Goal: Information Seeking & Learning: Learn about a topic

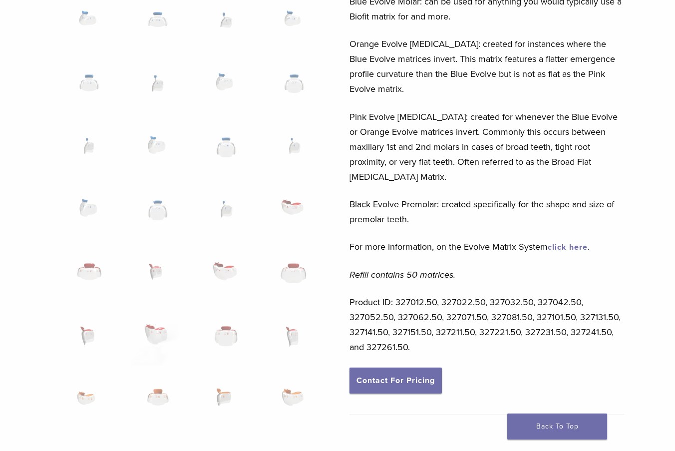
scroll to position [499, 0]
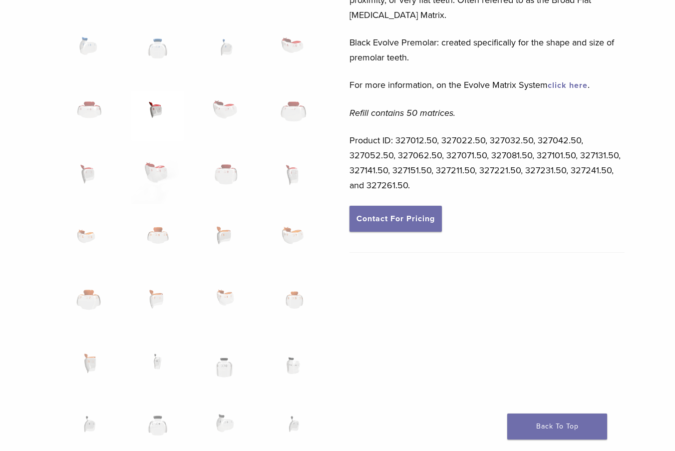
click at [155, 107] on img at bounding box center [157, 116] width 53 height 50
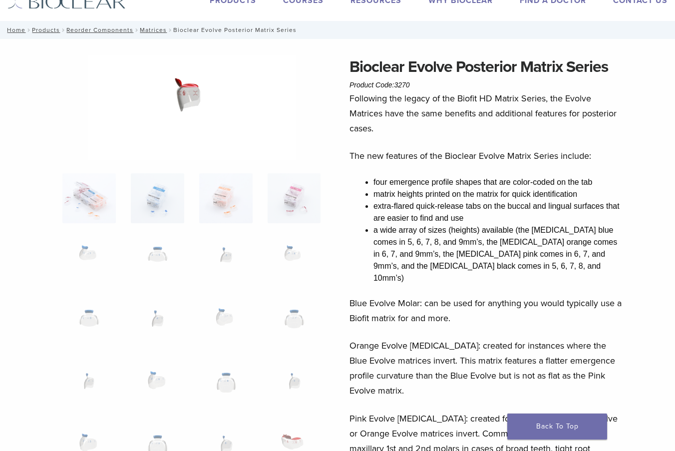
scroll to position [0, 0]
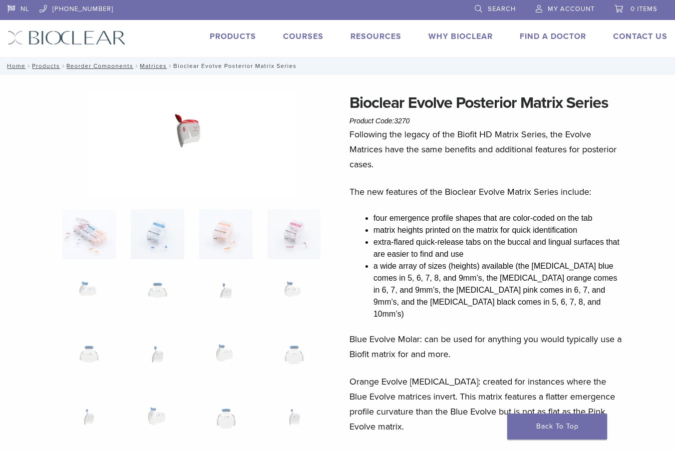
click at [188, 133] on img at bounding box center [192, 143] width 208 height 105
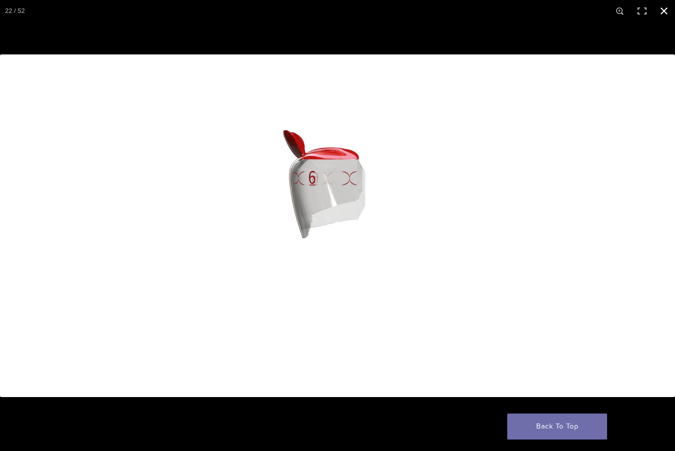
click at [664, 14] on button "Close (Esc)" at bounding box center [664, 11] width 22 height 22
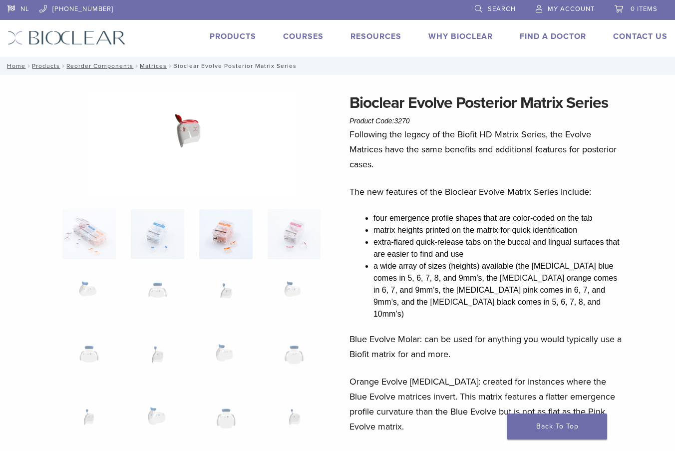
click at [235, 226] on img at bounding box center [225, 234] width 53 height 50
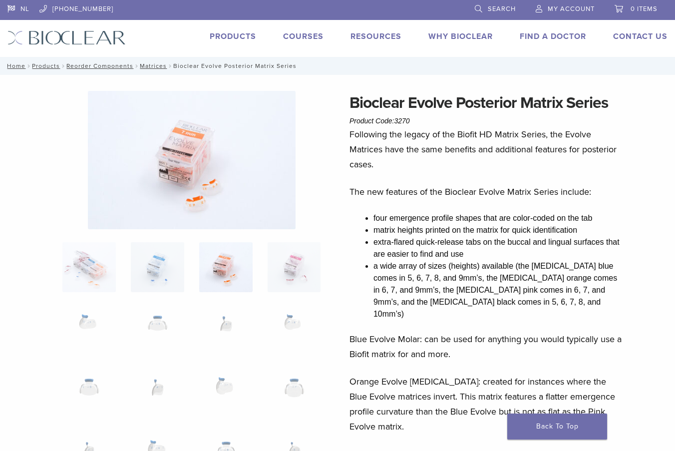
click at [185, 169] on img at bounding box center [192, 160] width 208 height 138
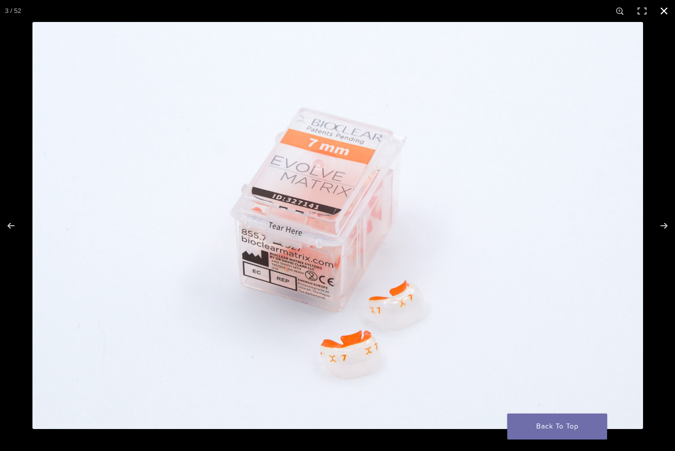
click at [664, 11] on button "Close (Esc)" at bounding box center [664, 11] width 22 height 22
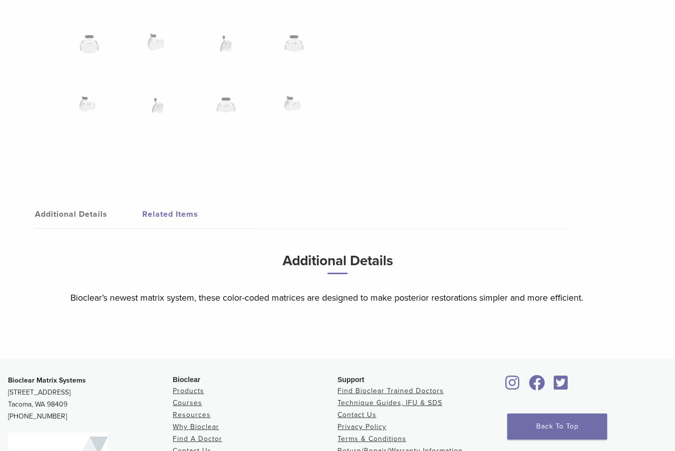
scroll to position [998, 0]
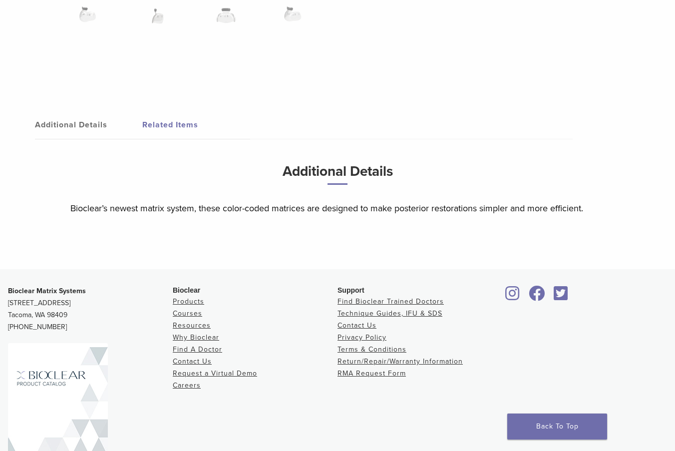
click at [184, 128] on link "Related Items" at bounding box center [195, 125] width 107 height 28
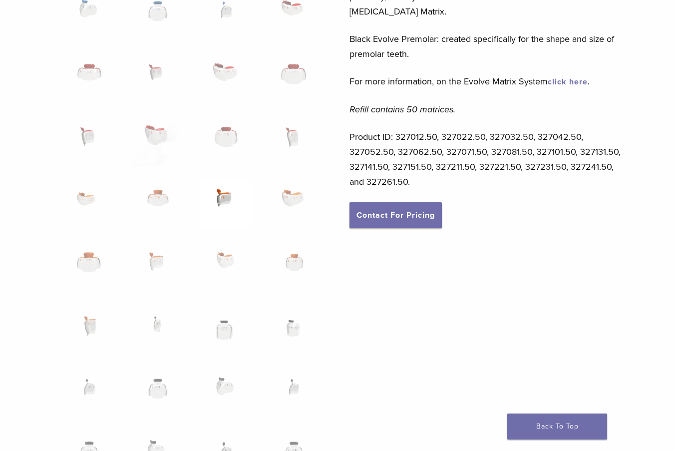
scroll to position [499, 0]
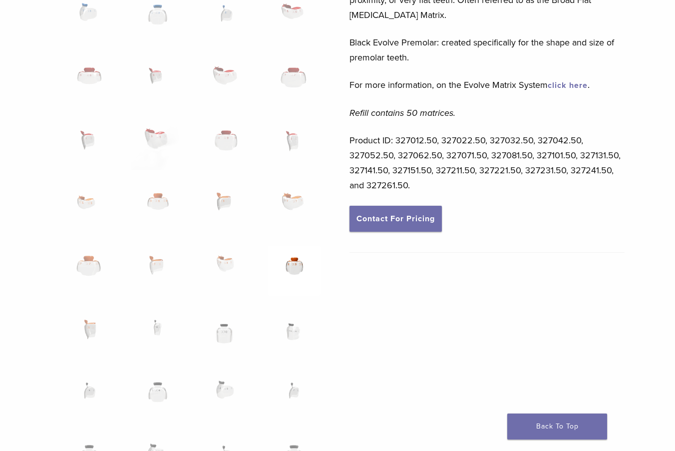
click at [294, 261] on img at bounding box center [293, 271] width 53 height 50
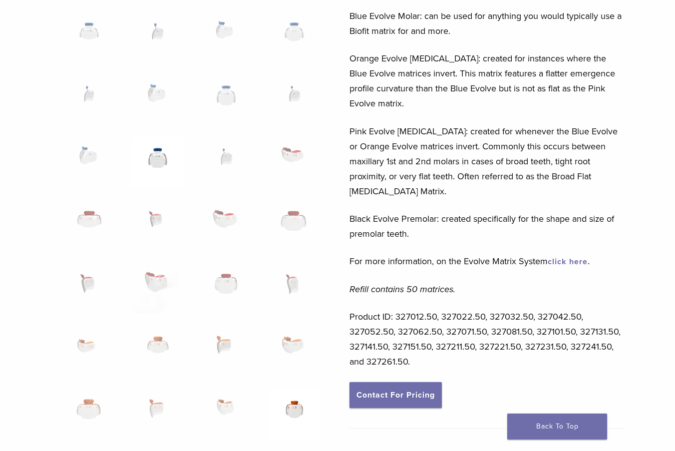
scroll to position [333, 0]
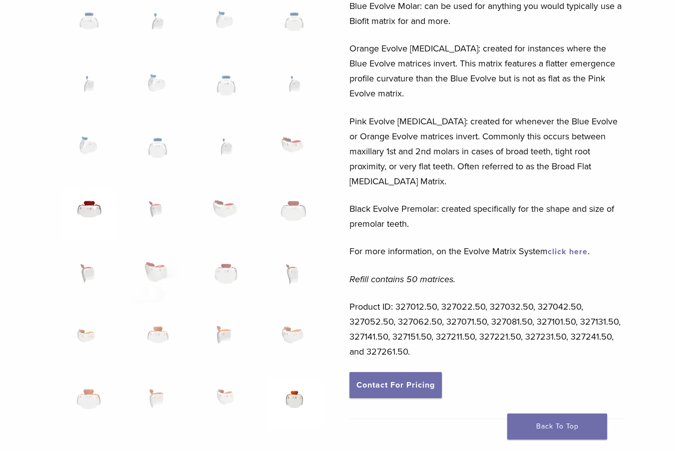
click at [88, 210] on img at bounding box center [88, 215] width 53 height 50
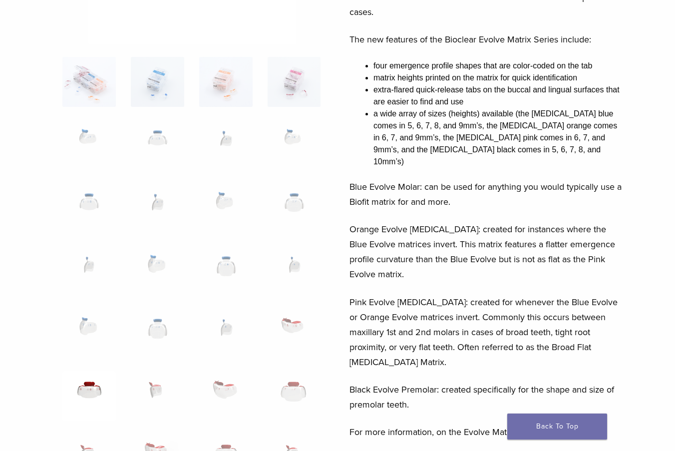
scroll to position [0, 0]
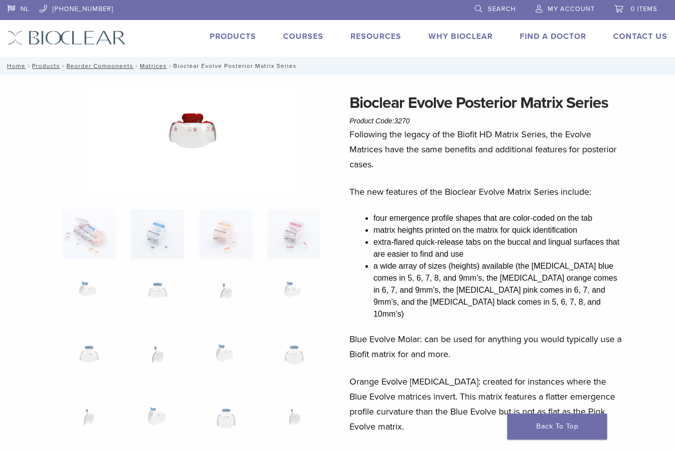
click at [184, 137] on img at bounding box center [192, 143] width 208 height 105
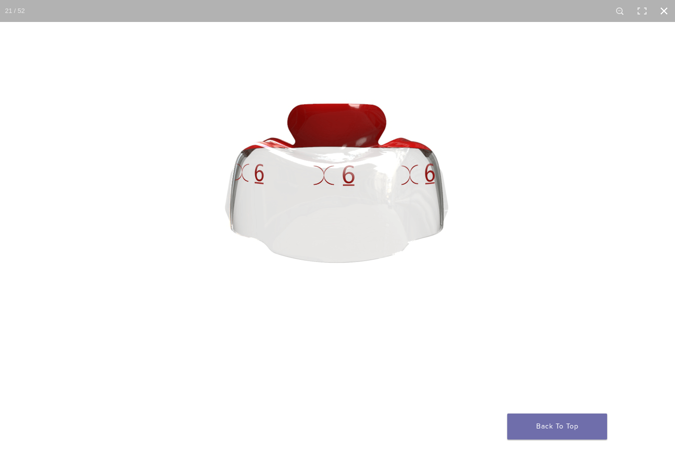
click at [664, 12] on button "Close (Esc)" at bounding box center [664, 11] width 22 height 22
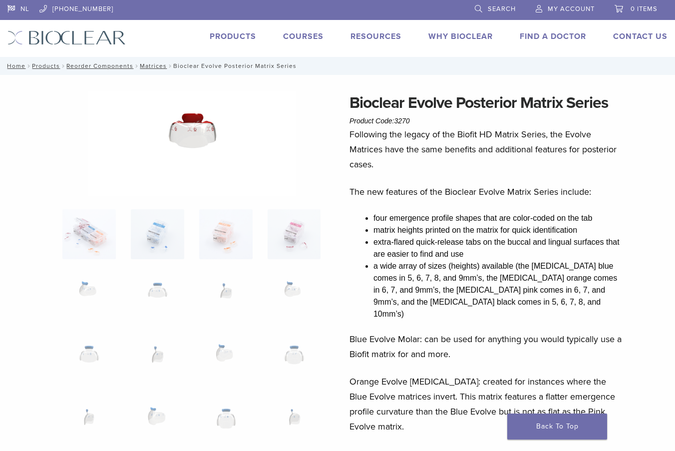
click at [241, 37] on link "Products" at bounding box center [233, 36] width 46 height 10
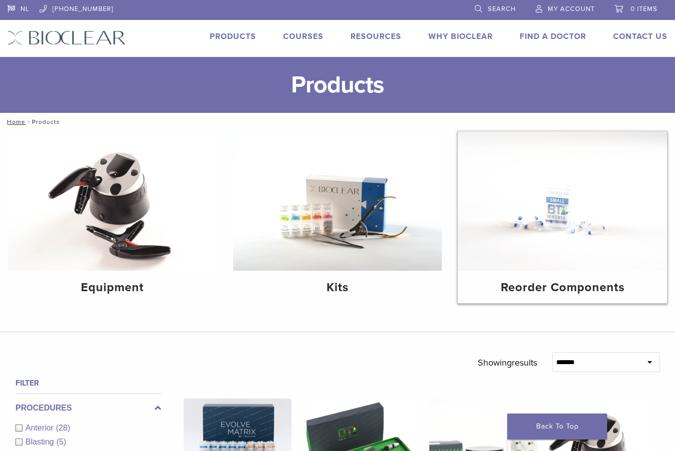
click at [584, 220] on img at bounding box center [562, 200] width 209 height 139
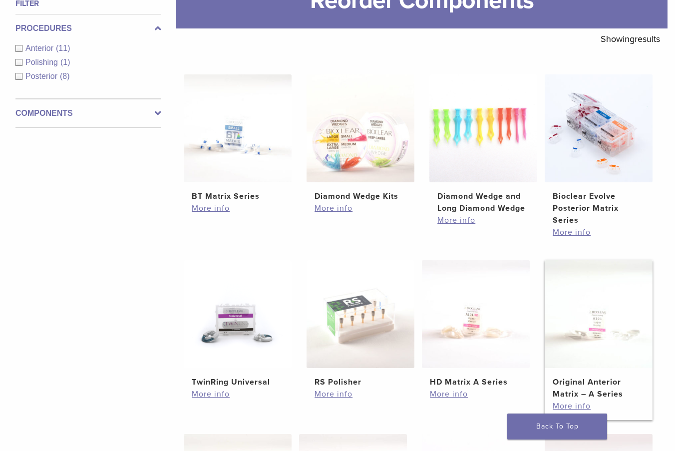
scroll to position [166, 0]
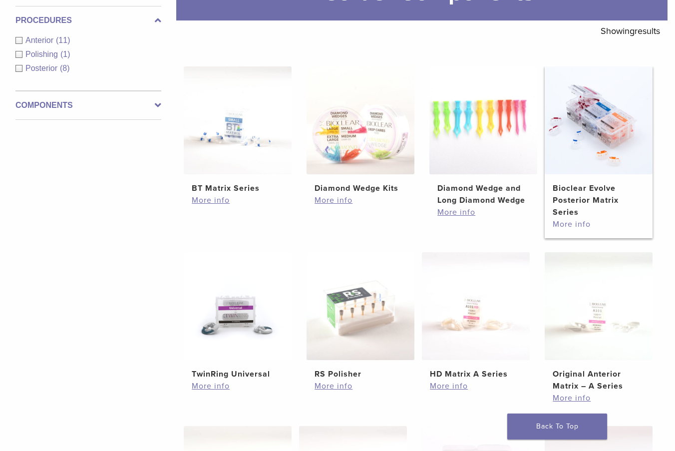
click at [573, 222] on link "More info" at bounding box center [598, 224] width 92 height 12
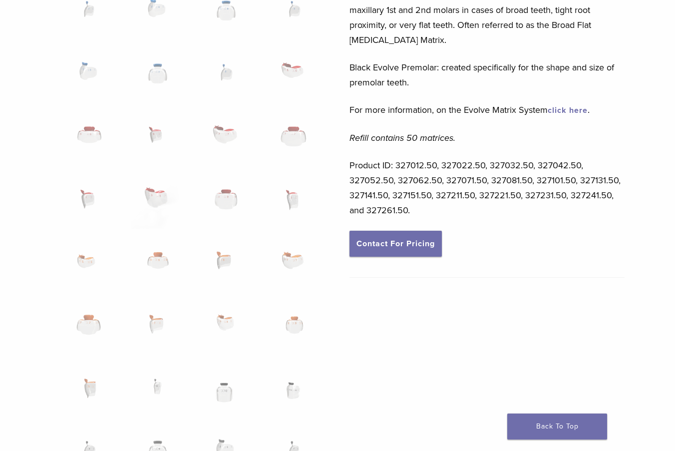
scroll to position [499, 0]
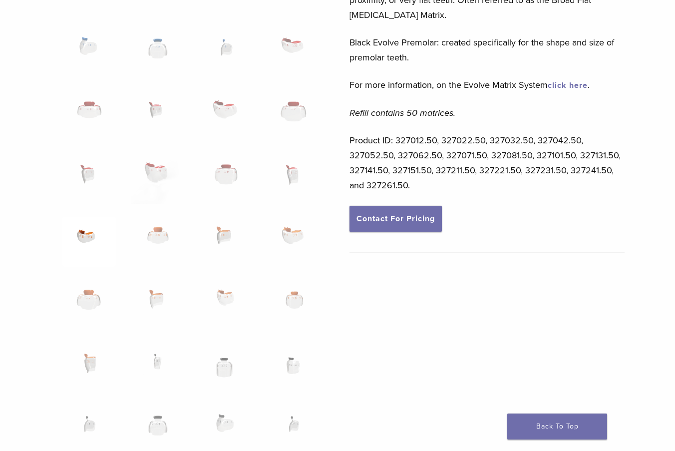
click at [85, 238] on img at bounding box center [88, 242] width 53 height 50
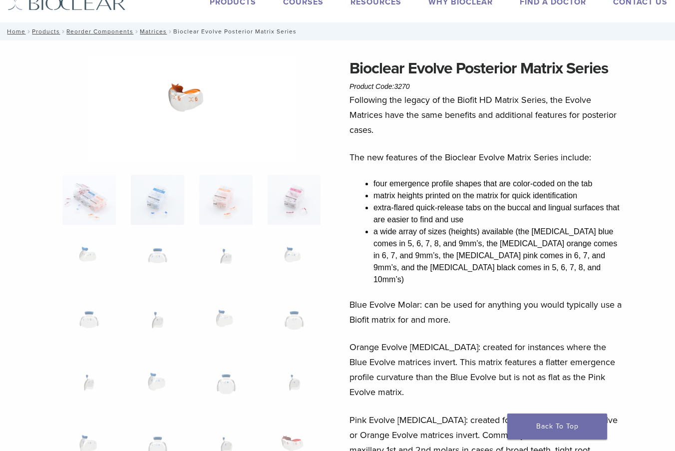
scroll to position [0, 0]
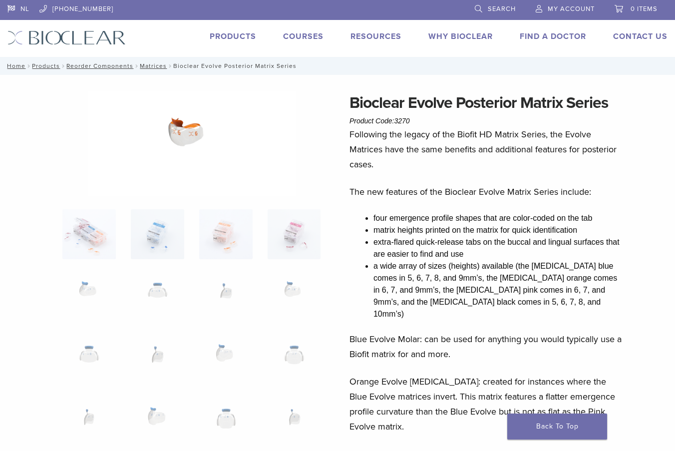
click at [187, 134] on img at bounding box center [192, 143] width 208 height 105
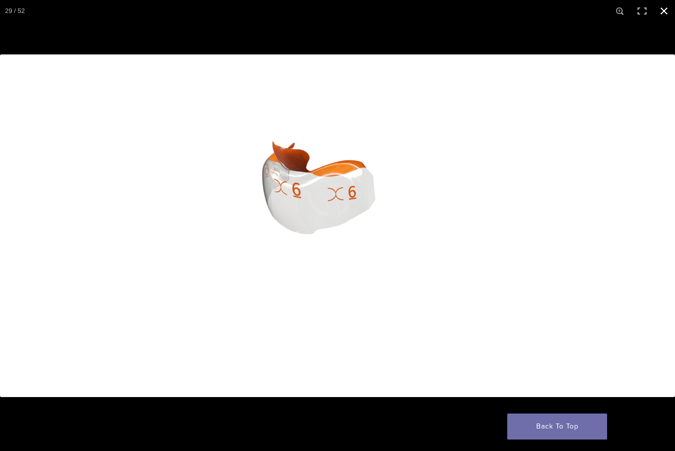
click at [661, 11] on button "Close (Esc)" at bounding box center [664, 11] width 22 height 22
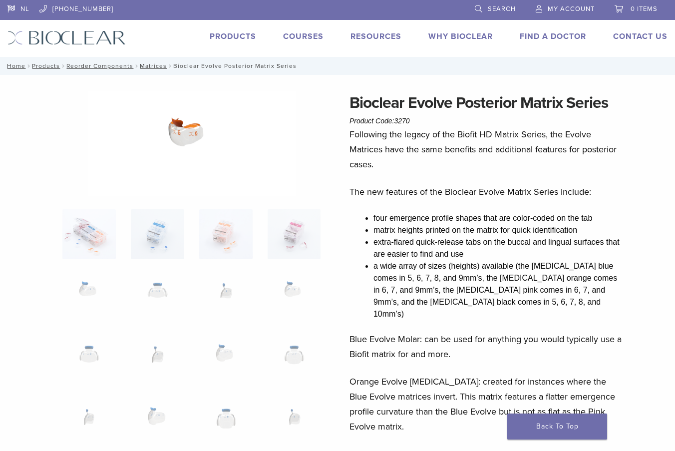
click at [416, 158] on p "Following the legacy of the Biofit HD Matrix Series, the Evolve Matrices have t…" at bounding box center [486, 149] width 275 height 45
click at [297, 351] on img at bounding box center [293, 360] width 53 height 50
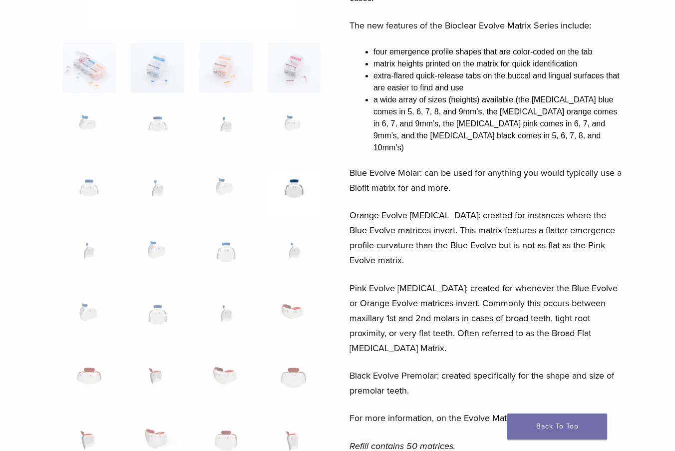
scroll to position [333, 0]
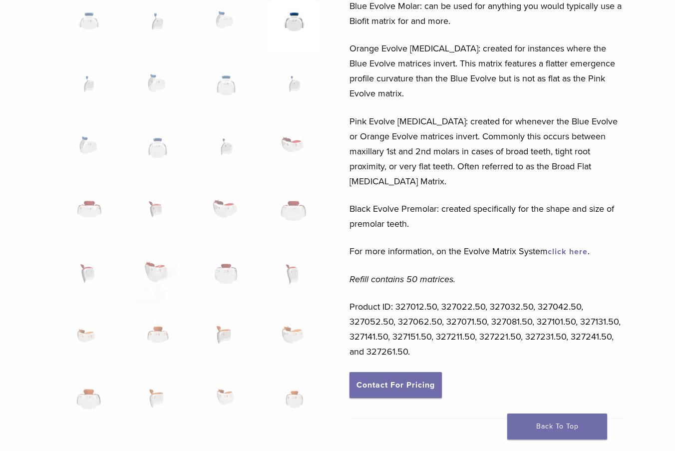
click at [18, 329] on div "Bioclear Evolve Posterior Matrix Series Product Code: 3270 $ 113.48 Bioclear Ev…" at bounding box center [337, 329] width 675 height 1143
click at [154, 336] on img at bounding box center [157, 341] width 53 height 50
click at [288, 337] on img at bounding box center [293, 341] width 53 height 50
click at [153, 333] on img at bounding box center [157, 341] width 53 height 50
click at [83, 335] on img at bounding box center [88, 341] width 53 height 50
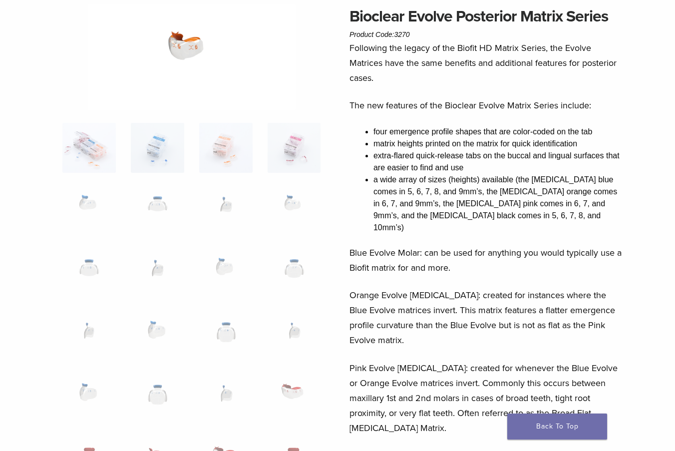
scroll to position [0, 0]
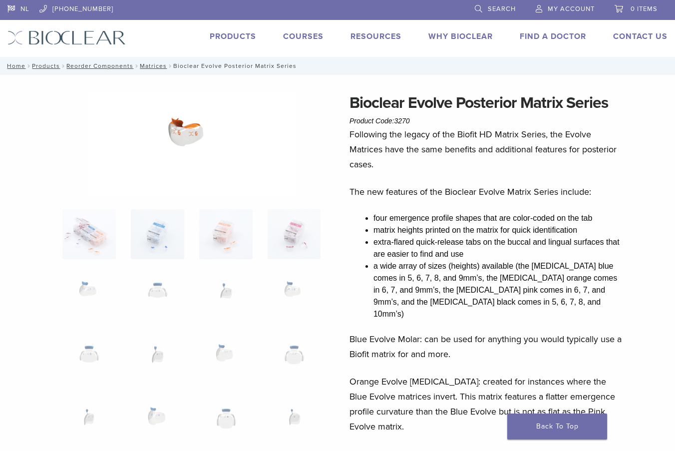
click at [188, 133] on img at bounding box center [192, 143] width 208 height 105
